Goal: Task Accomplishment & Management: Use online tool/utility

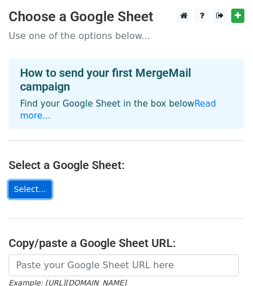
click at [33, 180] on link "Select..." at bounding box center [30, 189] width 43 height 18
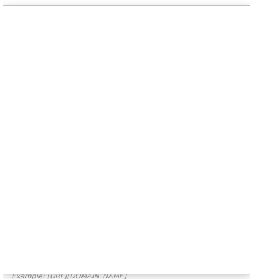
scroll to position [1, 0]
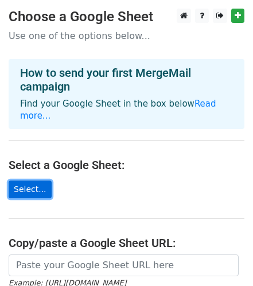
click at [22, 180] on link "Select..." at bounding box center [30, 189] width 43 height 18
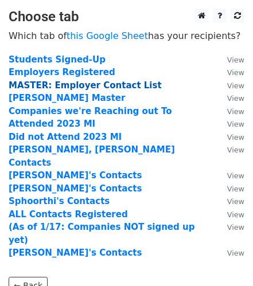
click at [61, 85] on strong "MASTER: Employer Contact List" at bounding box center [85, 85] width 153 height 10
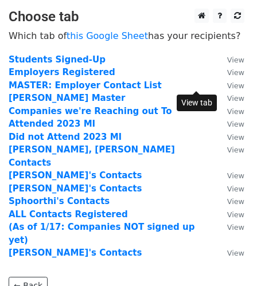
click at [227, 87] on small "View" at bounding box center [235, 85] width 17 height 9
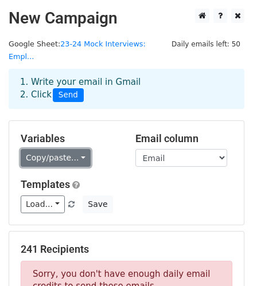
click at [72, 149] on link "Copy/paste..." at bounding box center [56, 158] width 70 height 18
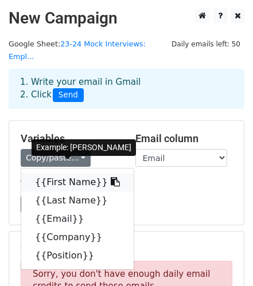
click at [66, 173] on link "{{First Name}}" at bounding box center [77, 182] width 112 height 18
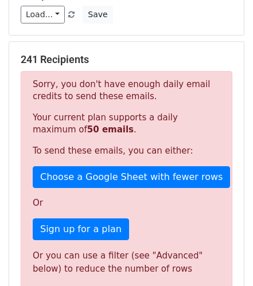
scroll to position [190, 0]
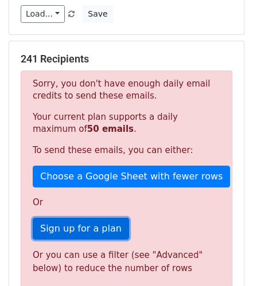
click at [89, 218] on link "Sign up for a plan" at bounding box center [81, 229] width 96 height 22
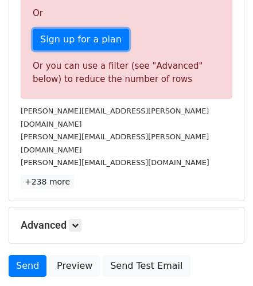
scroll to position [381, 0]
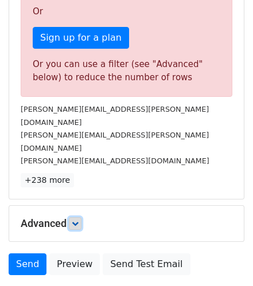
click at [78, 220] on icon at bounding box center [75, 223] width 7 height 7
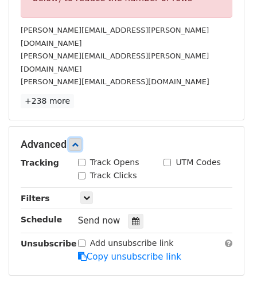
scroll to position [459, 0]
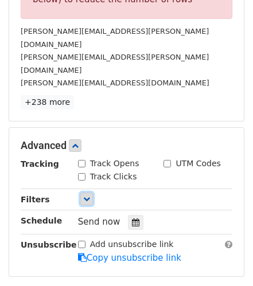
click at [83, 195] on icon at bounding box center [86, 198] width 7 height 7
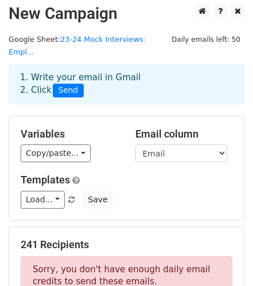
scroll to position [0, 0]
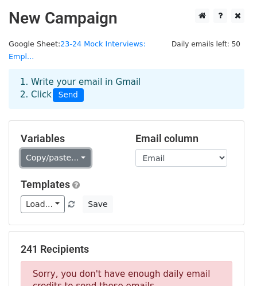
click at [65, 149] on link "Copy/paste..." at bounding box center [56, 158] width 70 height 18
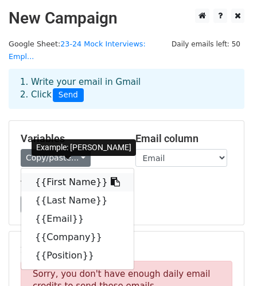
click at [111, 177] on icon at bounding box center [115, 181] width 9 height 9
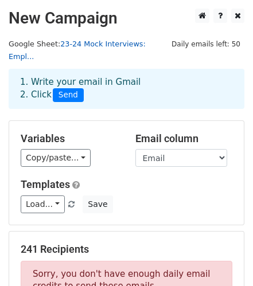
click at [101, 44] on link "23-24 Mock Interviews: Empl..." at bounding box center [77, 51] width 137 height 22
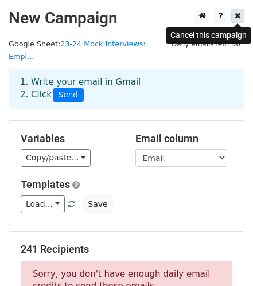
click at [238, 16] on icon at bounding box center [237, 15] width 6 height 8
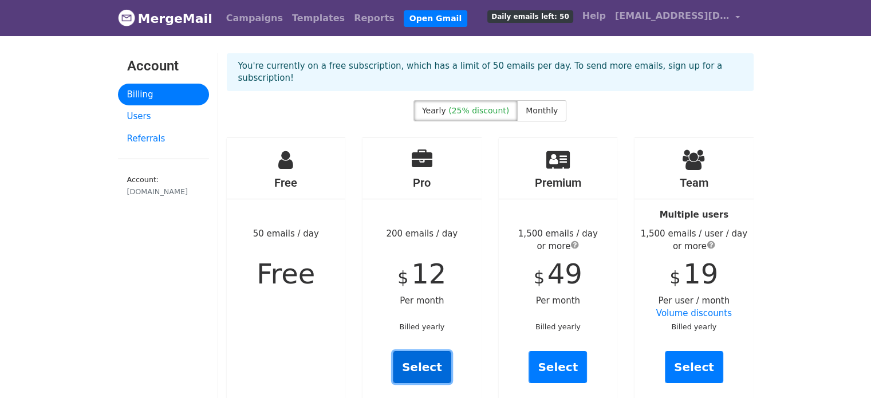
click at [423, 351] on link "Select" at bounding box center [422, 367] width 58 height 32
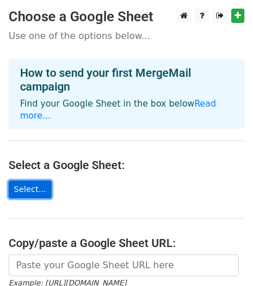
click at [26, 180] on link "Select..." at bounding box center [30, 189] width 43 height 18
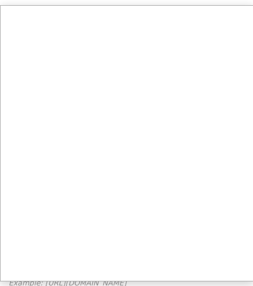
scroll to position [1, 0]
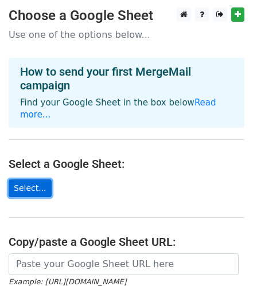
click at [25, 179] on link "Select..." at bounding box center [30, 188] width 43 height 18
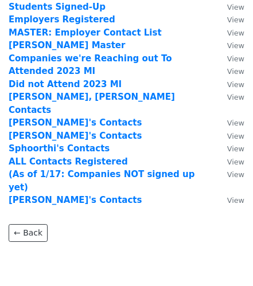
scroll to position [73, 0]
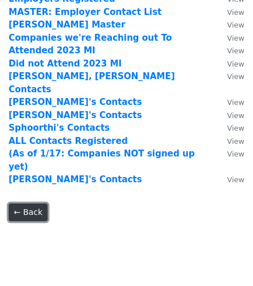
click at [33, 203] on link "← Back" at bounding box center [28, 212] width 39 height 18
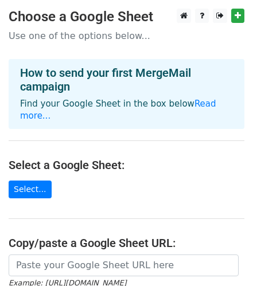
scroll to position [3, 0]
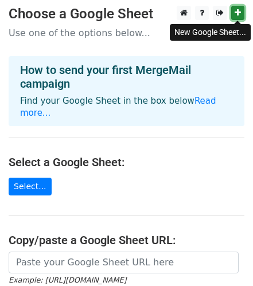
click at [234, 14] on icon at bounding box center [237, 13] width 6 height 8
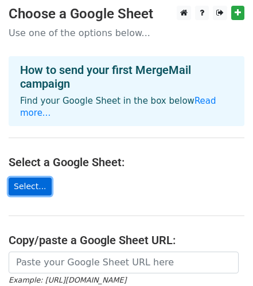
click at [30, 178] on link "Select..." at bounding box center [30, 187] width 43 height 18
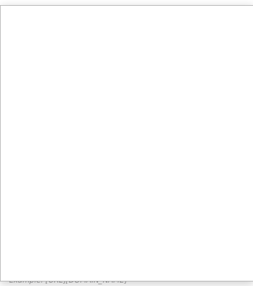
scroll to position [4, 0]
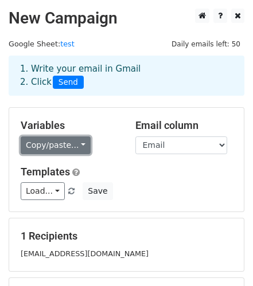
click at [71, 146] on link "Copy/paste..." at bounding box center [56, 145] width 70 height 18
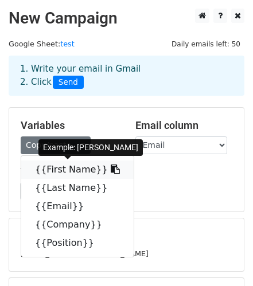
click at [111, 168] on icon at bounding box center [115, 168] width 9 height 9
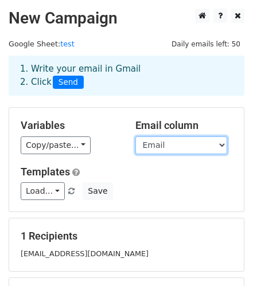
click at [180, 144] on select "First Name Last Name Email Company Position" at bounding box center [181, 145] width 92 height 18
click at [135, 136] on select "First Name Last Name Email Company Position" at bounding box center [181, 145] width 92 height 18
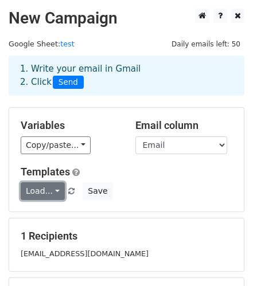
click at [48, 188] on link "Load..." at bounding box center [43, 191] width 44 height 18
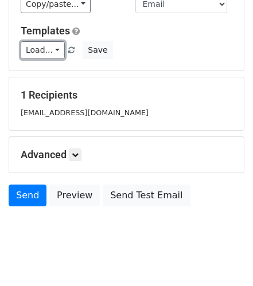
scroll to position [141, 0]
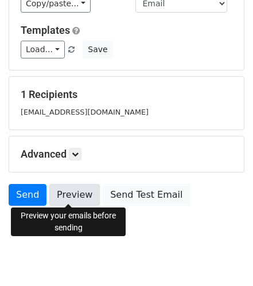
click at [68, 196] on link "Preview" at bounding box center [74, 195] width 50 height 22
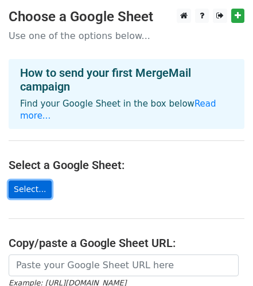
click at [30, 180] on link "Select..." at bounding box center [30, 189] width 43 height 18
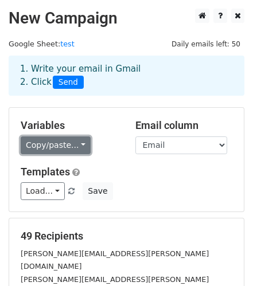
click at [34, 152] on link "Copy/paste..." at bounding box center [56, 145] width 70 height 18
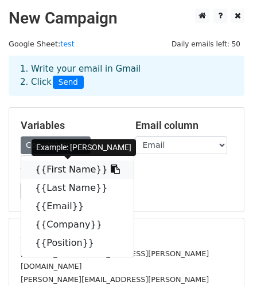
click at [41, 167] on link "{{First Name}}" at bounding box center [77, 169] width 112 height 18
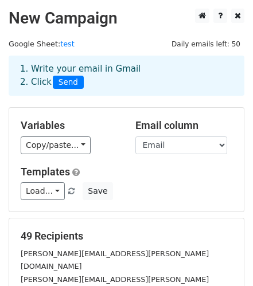
click at [71, 215] on form "Variables Copy/paste... {{First Name}} {{Last Name}} {{Email}} {{Company}} {{Po…" at bounding box center [126, 265] width 235 height 317
click at [60, 43] on link "test" at bounding box center [67, 44] width 14 height 9
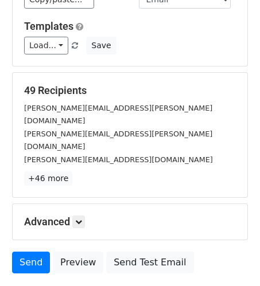
scroll to position [147, 0]
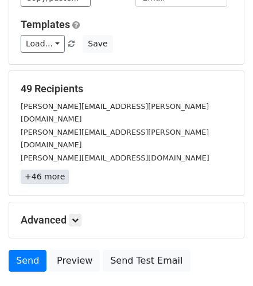
click at [48, 170] on link "+46 more" at bounding box center [45, 177] width 48 height 14
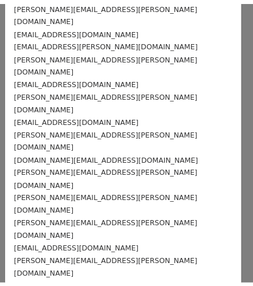
scroll to position [448, 0]
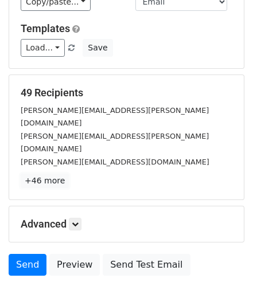
scroll to position [144, 0]
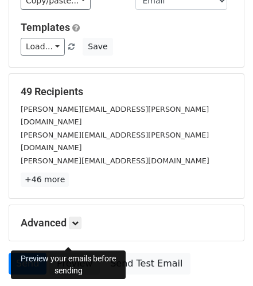
click at [76, 253] on link "Preview" at bounding box center [74, 264] width 50 height 22
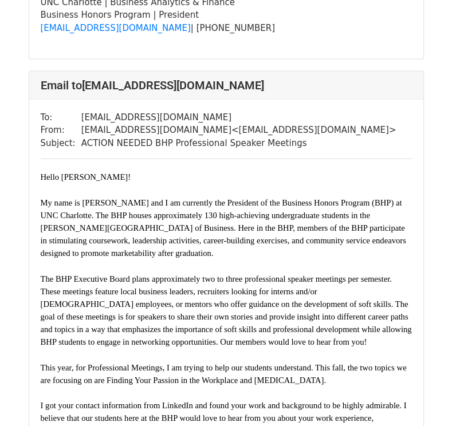
scroll to position [3503, 0]
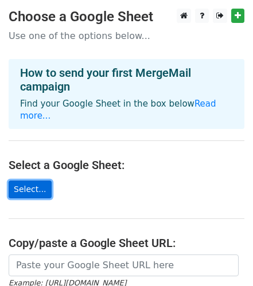
click at [36, 180] on link "Select..." at bounding box center [30, 189] width 43 height 18
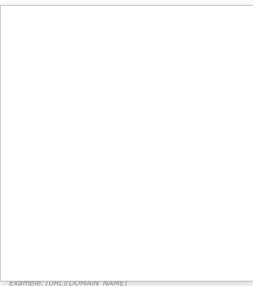
scroll to position [1, 0]
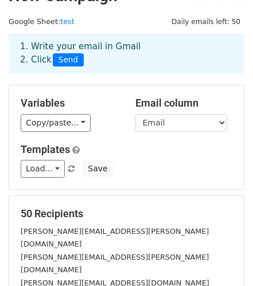
scroll to position [21, 0]
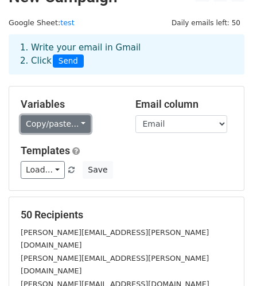
click at [79, 128] on link "Copy/paste..." at bounding box center [56, 124] width 70 height 18
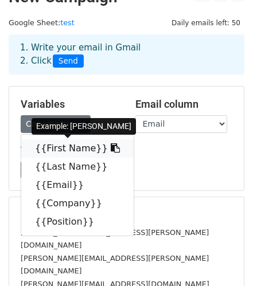
click at [59, 154] on link "{{First Name}}" at bounding box center [77, 148] width 112 height 18
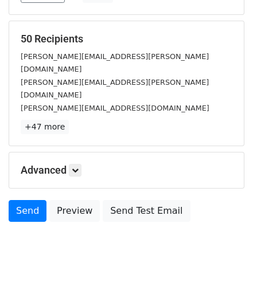
scroll to position [197, 0]
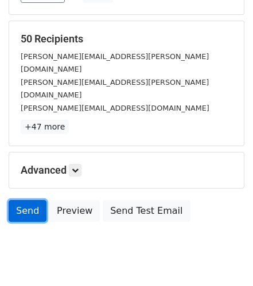
click at [25, 200] on link "Send" at bounding box center [28, 211] width 38 height 22
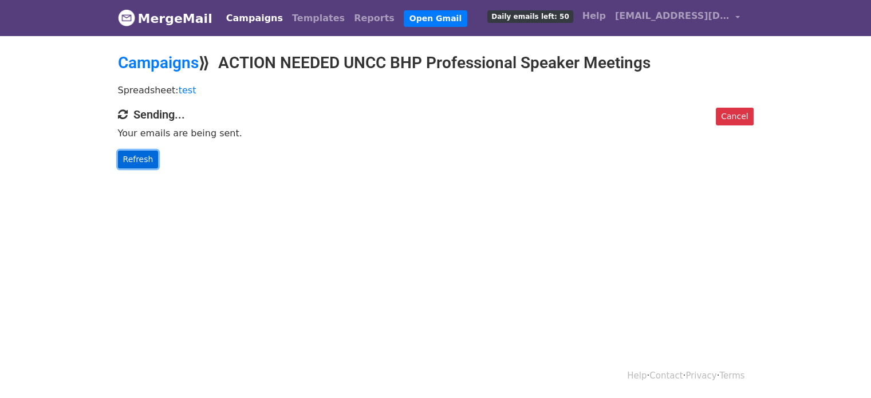
click at [121, 160] on link "Refresh" at bounding box center [138, 160] width 41 height 18
